Goal: Information Seeking & Learning: Understand process/instructions

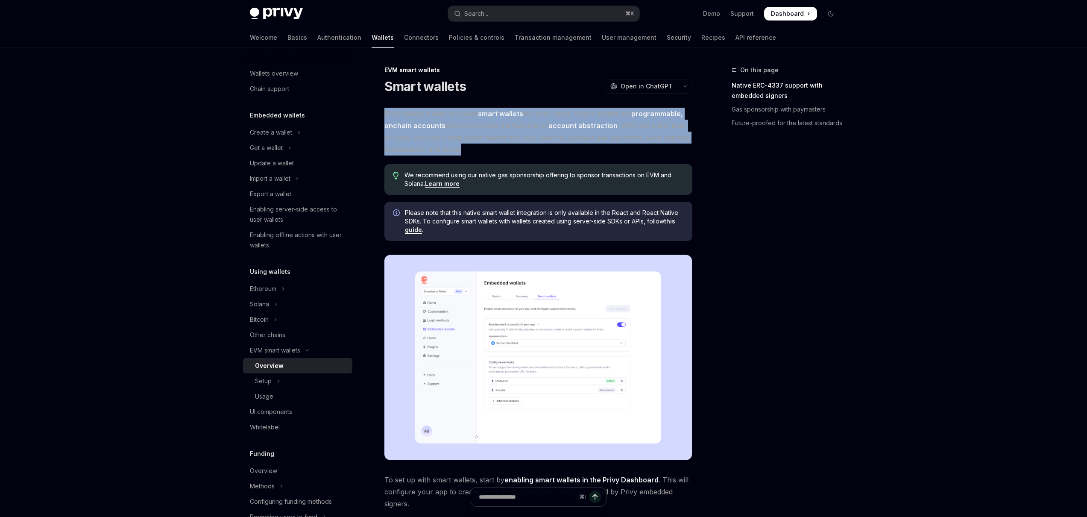
drag, startPoint x: 381, startPoint y: 116, endPoint x: 546, endPoint y: 155, distance: 169.7
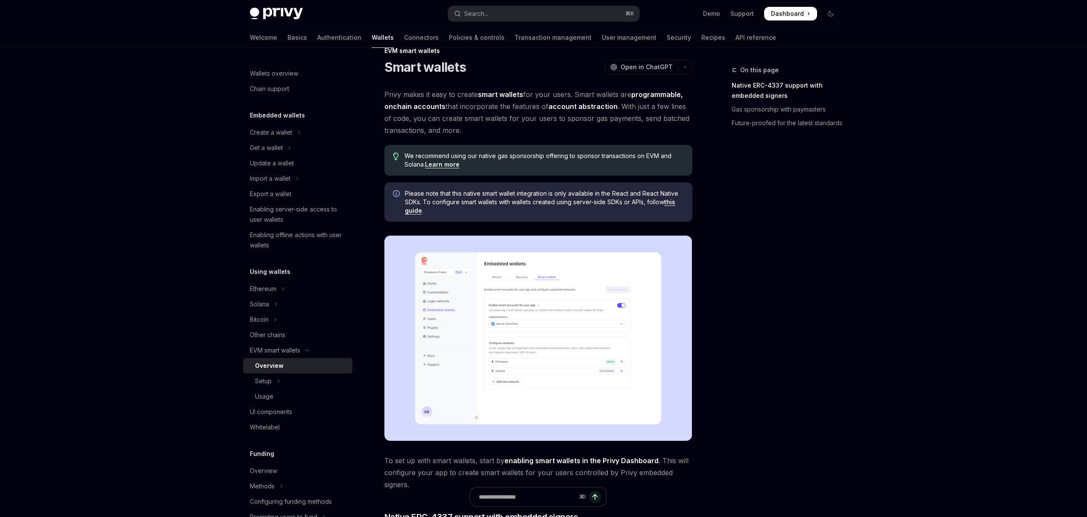
click at [678, 204] on span "Please note that this native smart wallet integration is only available in the …" at bounding box center [544, 202] width 279 height 26
click at [675, 204] on link "this guide" at bounding box center [540, 206] width 270 height 16
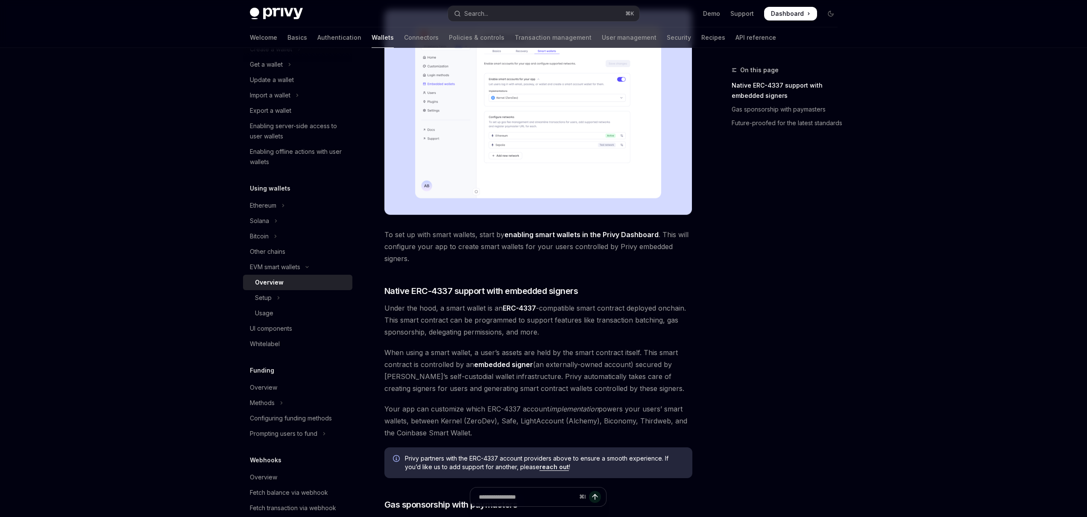
scroll to position [246, 0]
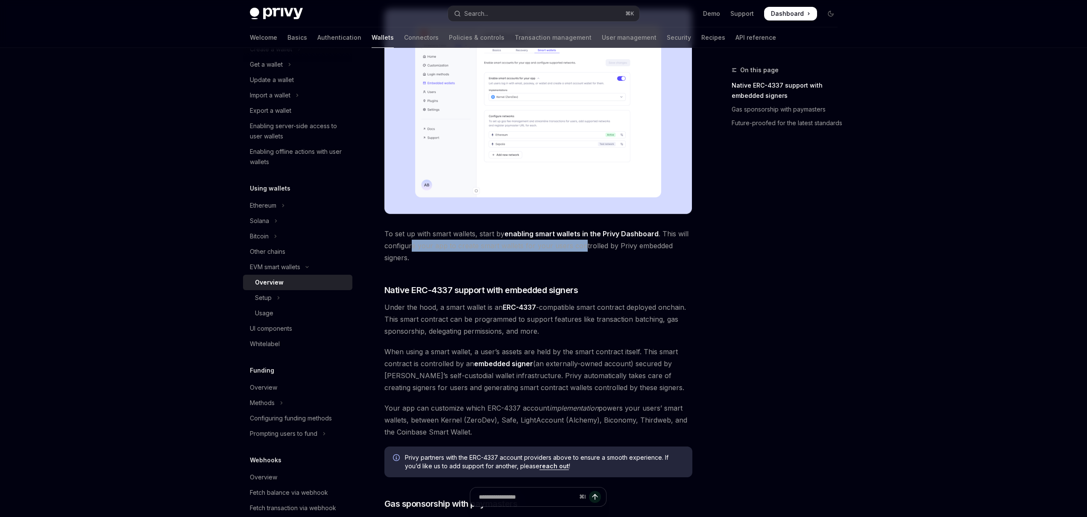
drag, startPoint x: 410, startPoint y: 249, endPoint x: 582, endPoint y: 249, distance: 172.1
click at [582, 249] on span "To set up with smart wallets, start by enabling smart wallets in the Privy Dash…" at bounding box center [538, 246] width 308 height 36
click at [583, 232] on link "enabling smart wallets in the Privy Dashboard" at bounding box center [581, 233] width 154 height 9
type textarea "*"
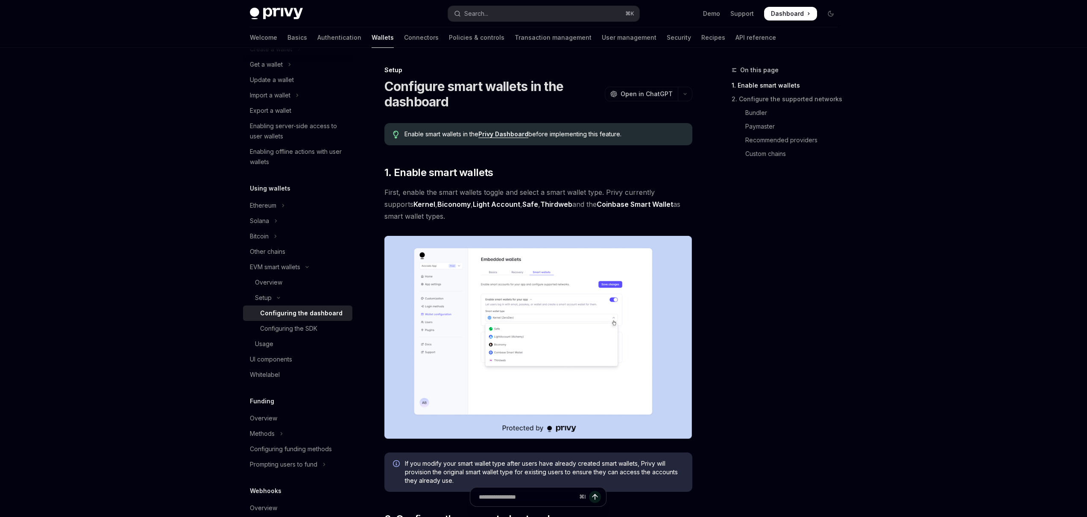
click at [737, 458] on div "On this page 1. Enable smart wallets 2. Configure the supported networks Bundle…" at bounding box center [779, 291] width 130 height 452
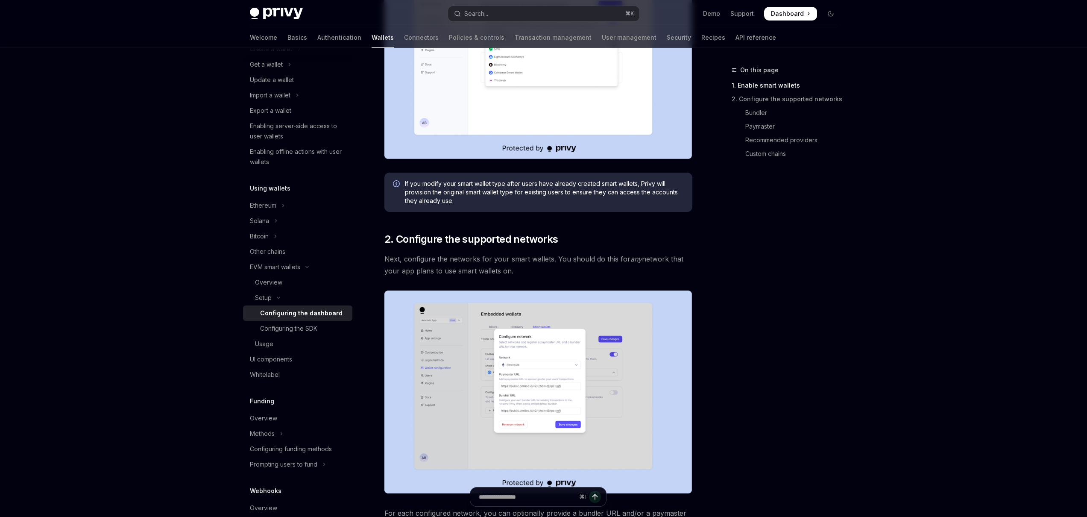
scroll to position [368, 0]
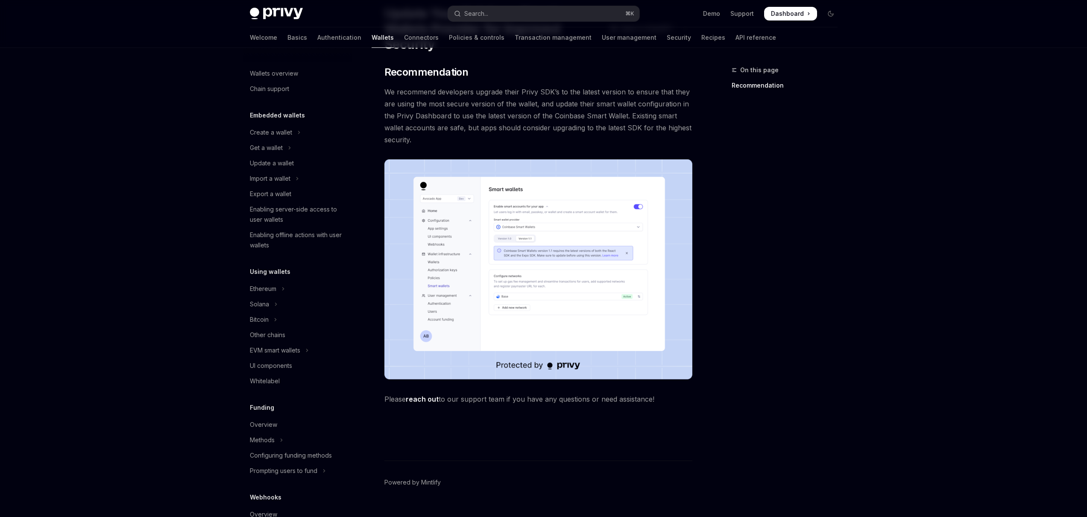
scroll to position [62, 0]
